Goal: Transaction & Acquisition: Purchase product/service

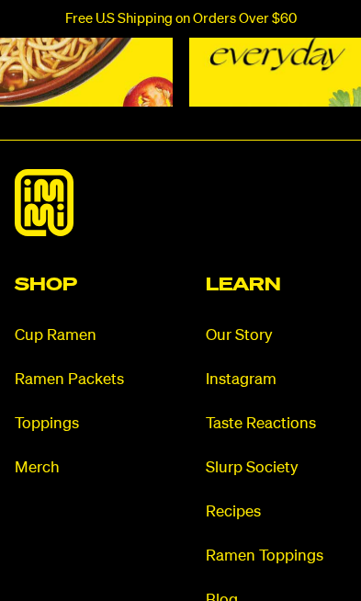
scroll to position [8474, 0]
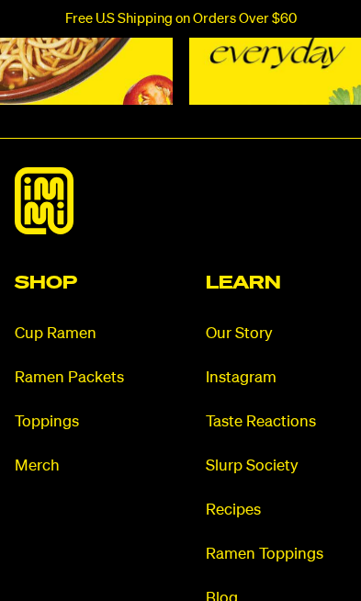
click at [38, 340] on div "Shop Cup Ramen Ramen Packets Toppings Merch" at bounding box center [86, 463] width 142 height 379
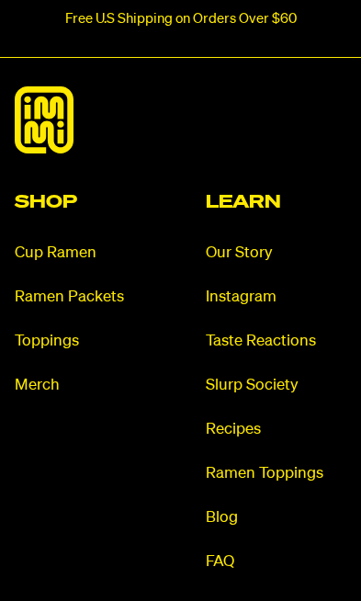
scroll to position [8560, 0]
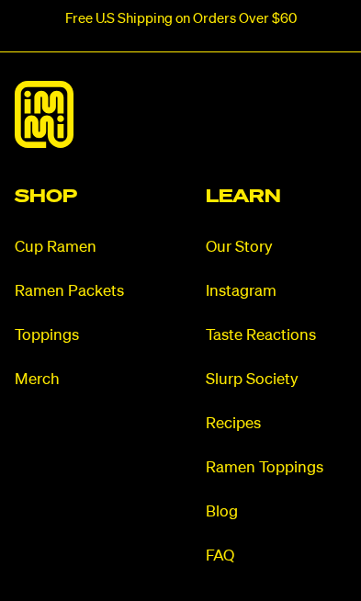
click at [44, 206] on h2 "Shop" at bounding box center [86, 196] width 142 height 18
click at [52, 302] on link "Ramen Packets" at bounding box center [86, 291] width 142 height 21
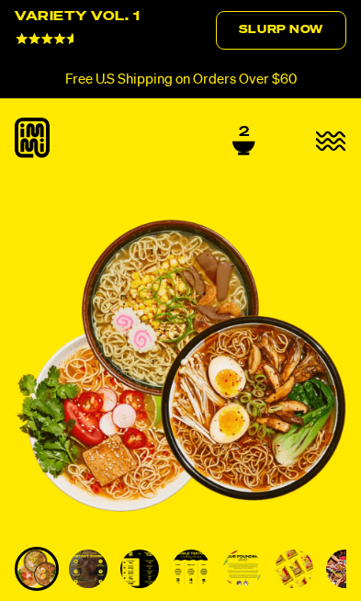
select select "Every 30 Days"
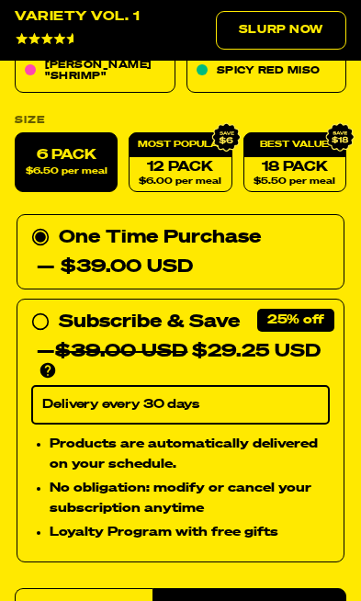
scroll to position [998, 0]
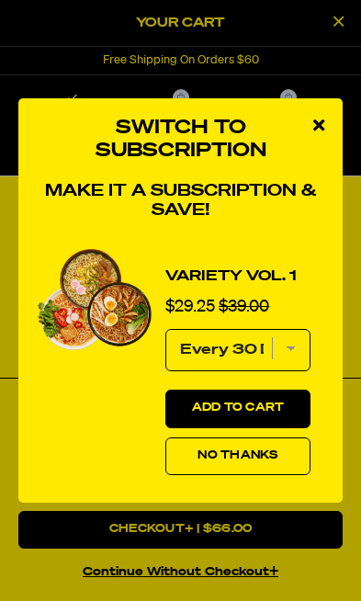
scroll to position [0, 0]
click at [322, 133] on icon "close modal" at bounding box center [318, 125] width 11 height 17
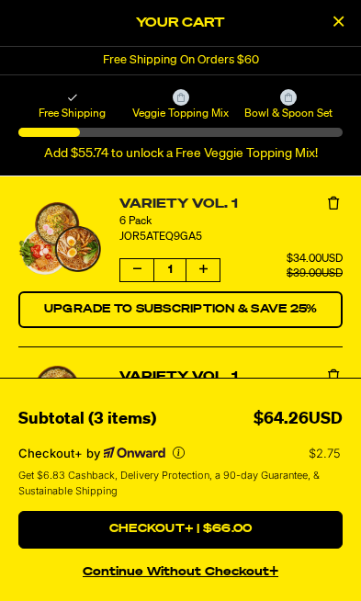
click at [330, 213] on link "Variety Vol. 1" at bounding box center [230, 204] width 223 height 19
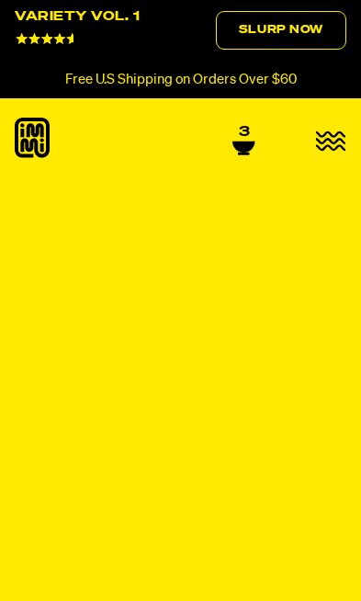
select select "Every 30 Days"
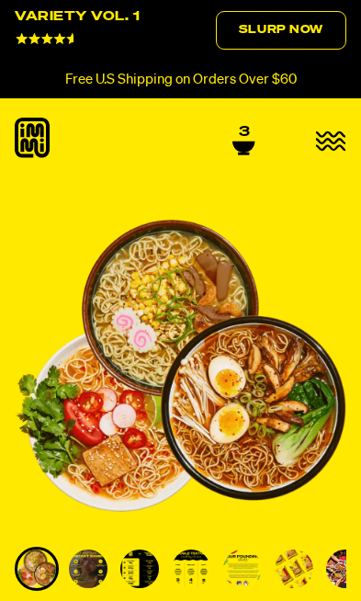
click at [248, 142] on icon at bounding box center [243, 147] width 22 height 11
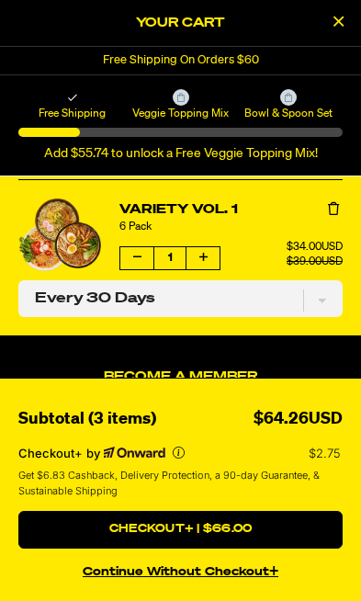
scroll to position [166, 0]
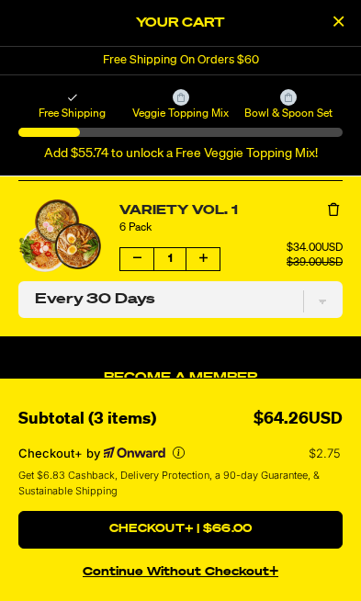
click at [321, 207] on link "Variety Vol. 1" at bounding box center [230, 210] width 223 height 19
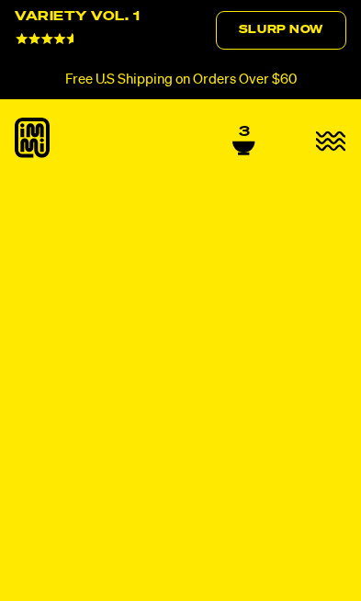
select select "Every 30 Days"
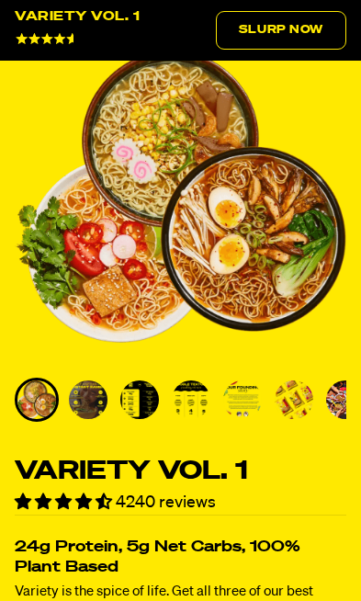
scroll to position [205, 0]
